Goal: Task Accomplishment & Management: Use online tool/utility

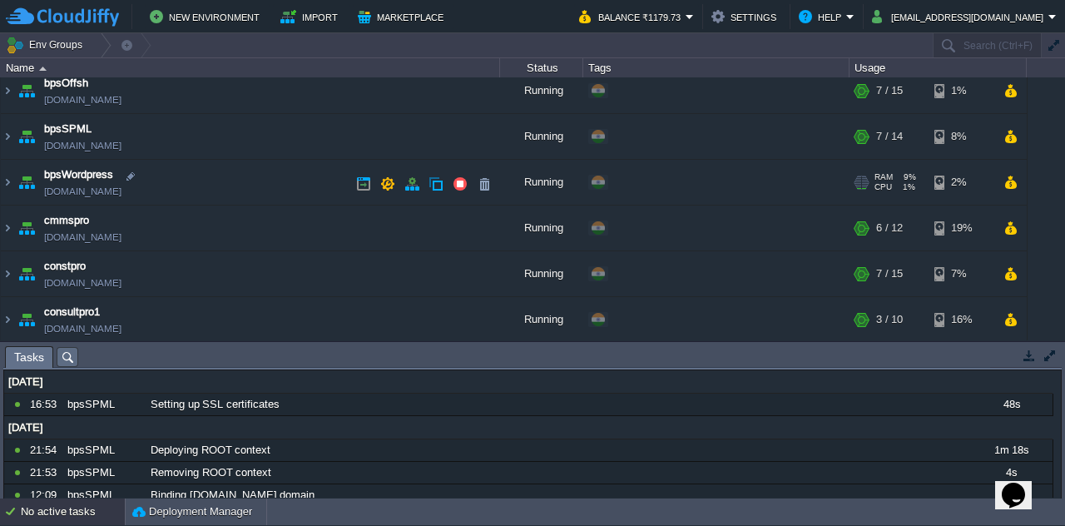
scroll to position [237, 0]
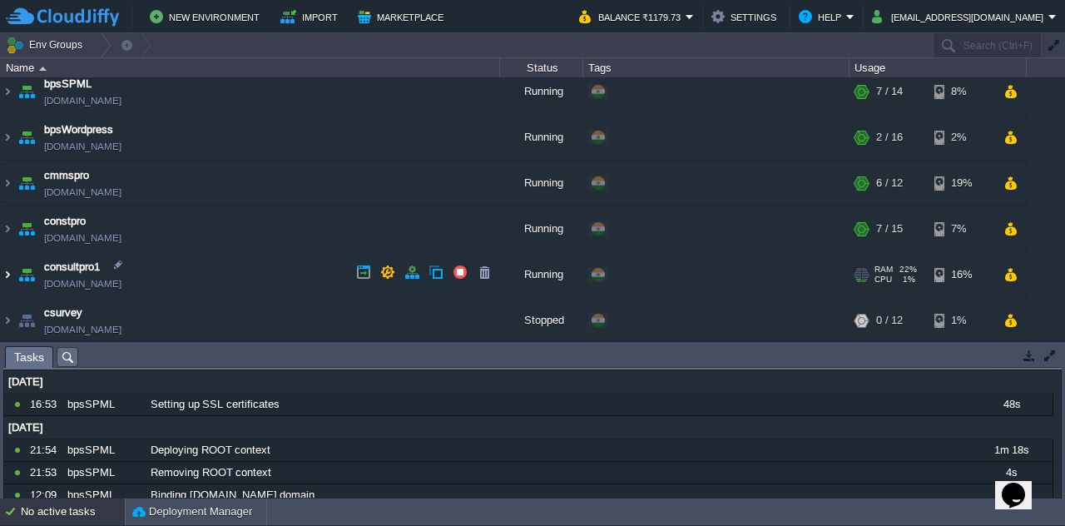
click at [4, 273] on img at bounding box center [7, 274] width 13 height 45
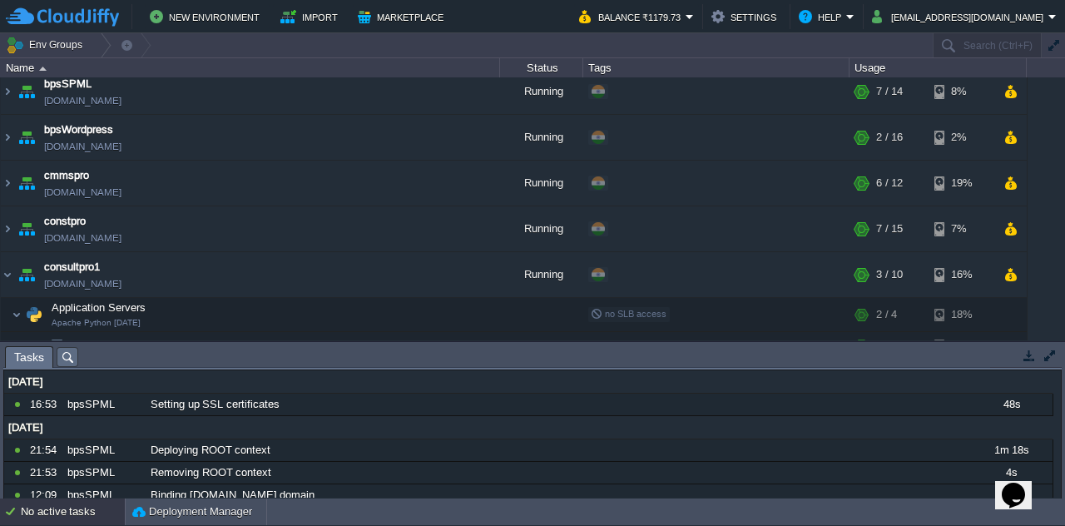
scroll to position [383, 0]
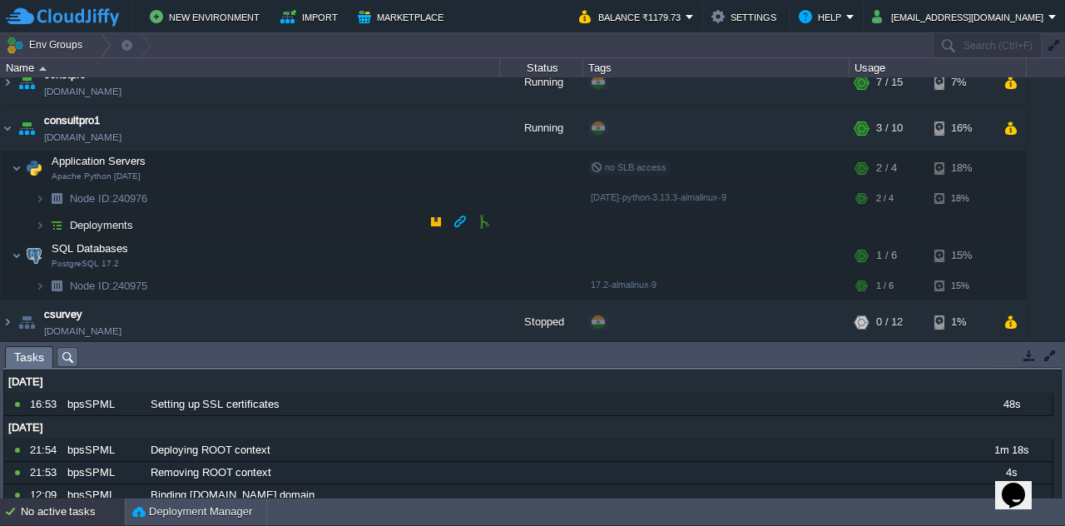
click at [78, 227] on span "Deployments" at bounding box center [101, 225] width 67 height 14
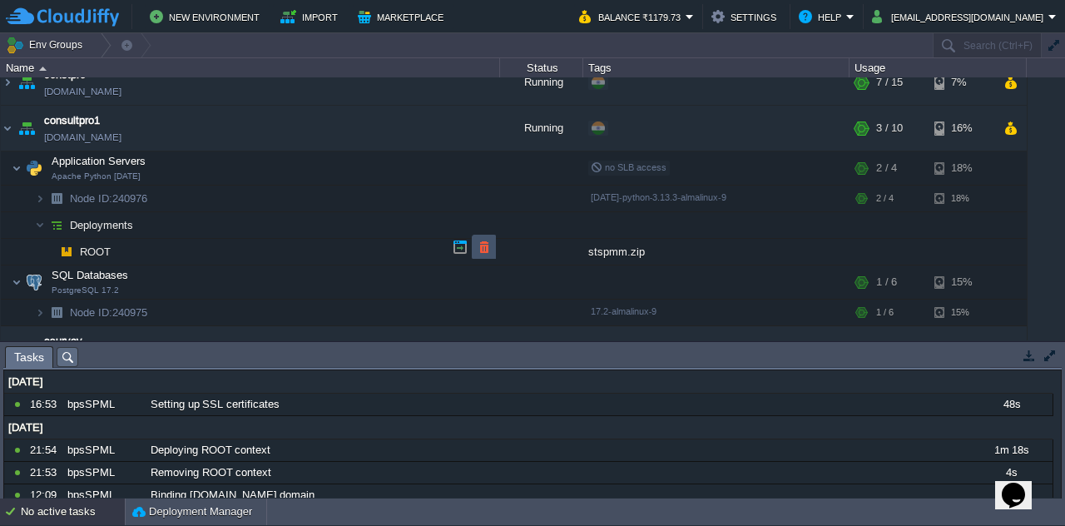
click at [477, 252] on button "button" at bounding box center [484, 247] width 15 height 15
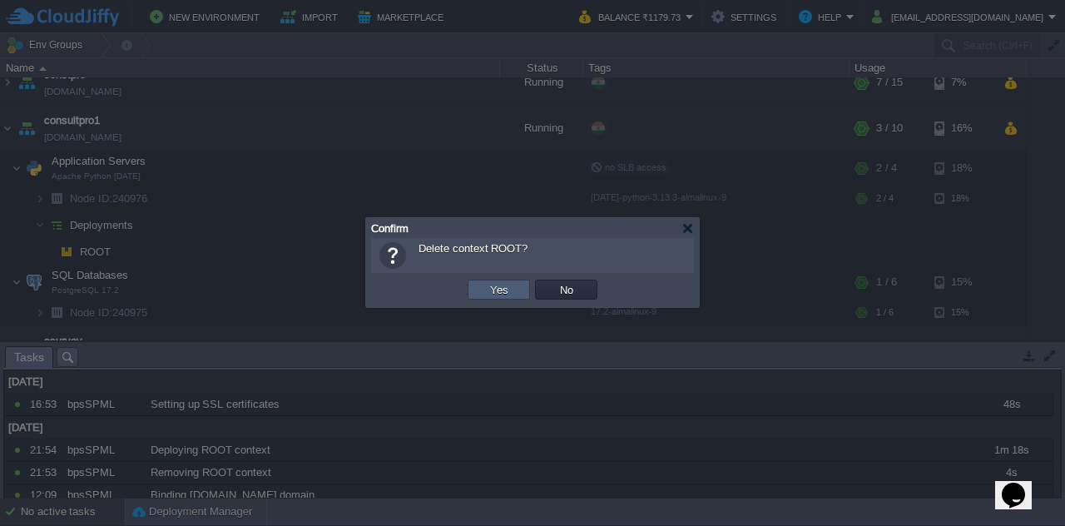
click at [476, 286] on td "Yes" at bounding box center [499, 290] width 62 height 20
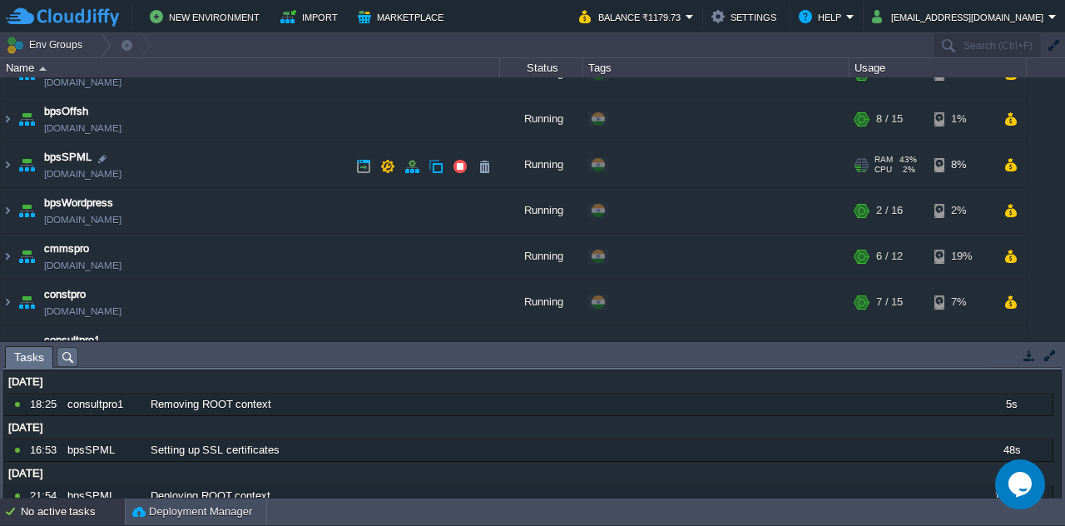
scroll to position [237, 0]
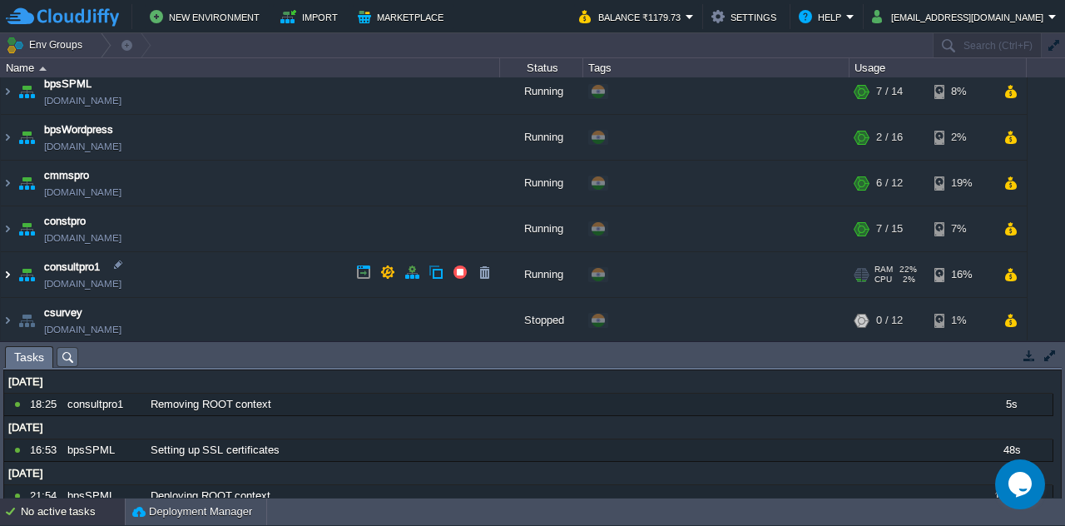
click at [5, 272] on img at bounding box center [7, 274] width 13 height 45
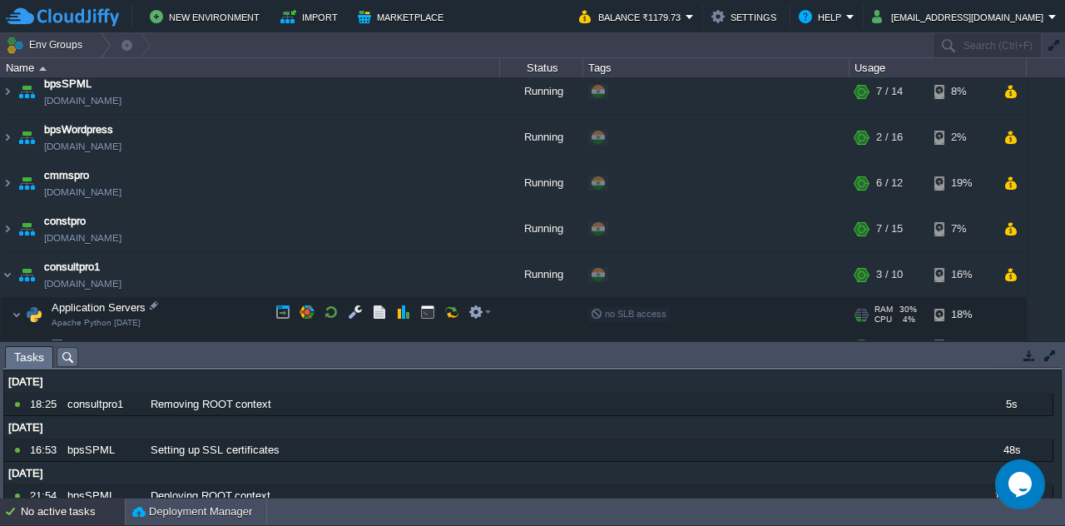
scroll to position [383, 0]
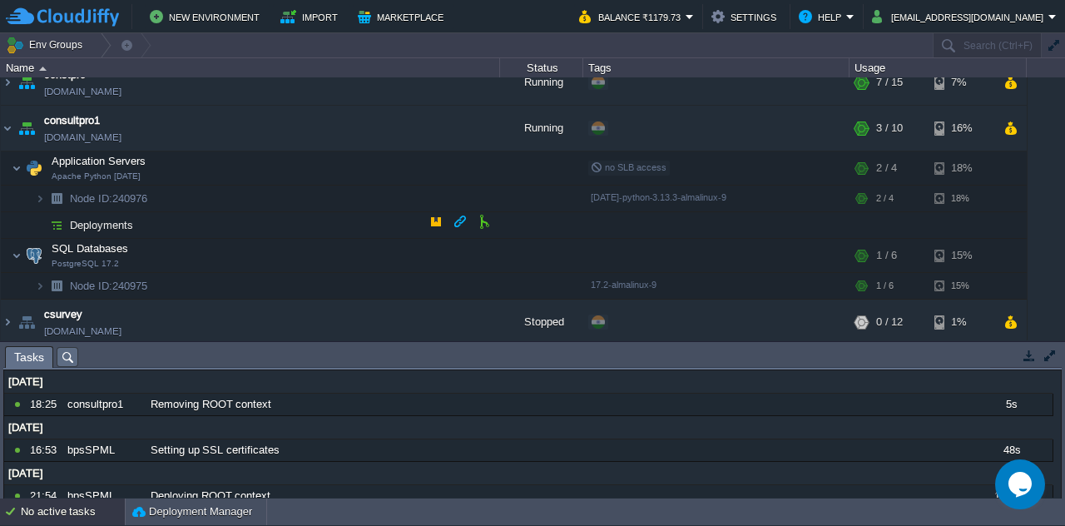
click at [166, 226] on td "Deployments" at bounding box center [250, 225] width 499 height 27
click at [481, 225] on button "button" at bounding box center [484, 221] width 15 height 15
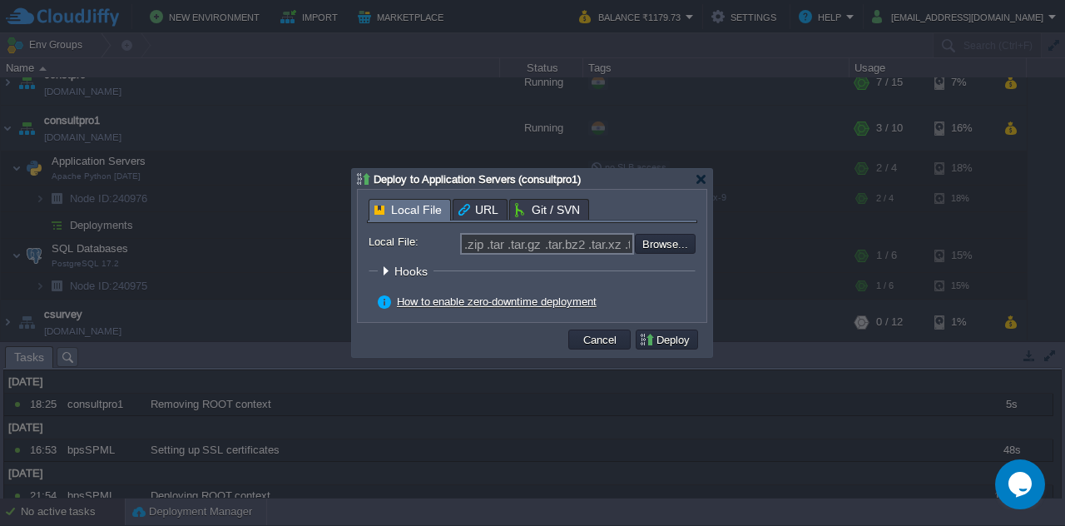
click at [395, 195] on div "Local File URL Git / SVN Repository: Select existing or add a new one Branch: m…" at bounding box center [532, 256] width 349 height 132
click at [646, 248] on input "file" at bounding box center [590, 243] width 210 height 19
type input "C:\fakepath\stspmm.zip"
type input "stspmm.zip"
click at [654, 332] on button "Deploy" at bounding box center [667, 339] width 56 height 15
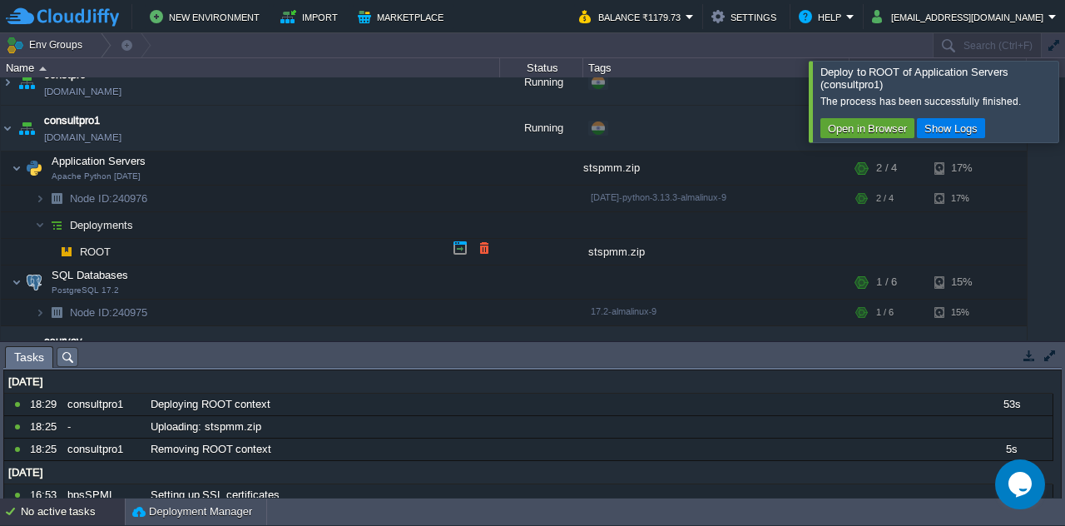
scroll to position [410, 0]
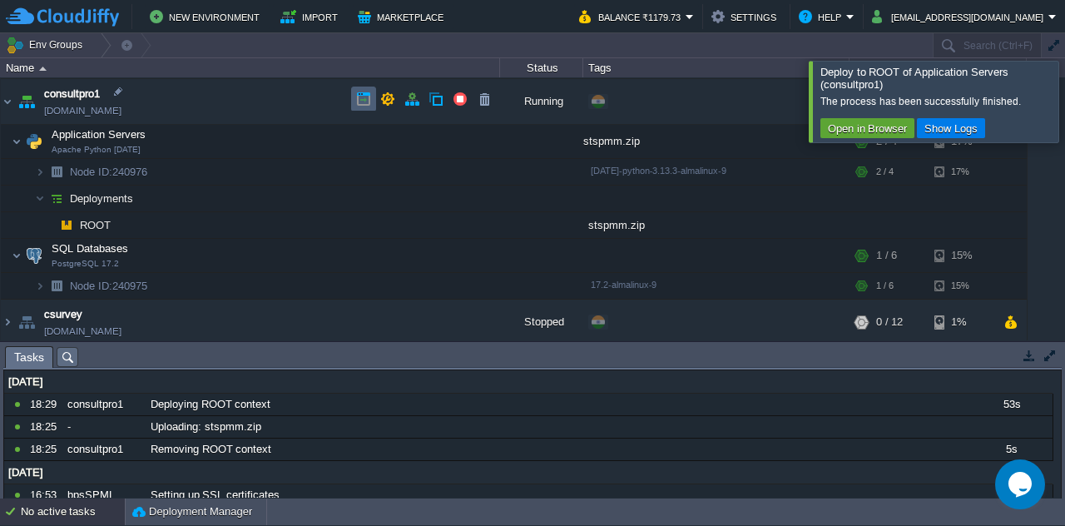
click at [366, 106] on button "button" at bounding box center [363, 99] width 15 height 15
